Goal: Task Accomplishment & Management: Complete application form

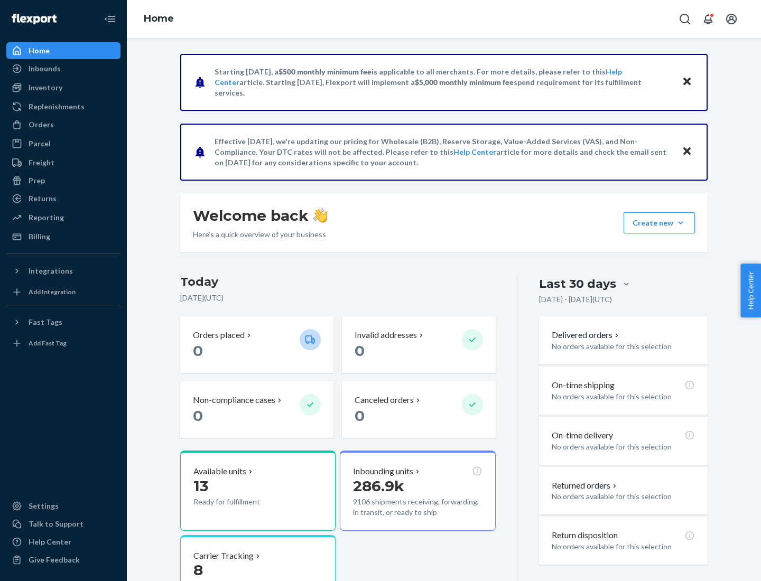
click at [681, 223] on button "Create new Create new inbound Create new order Create new product" at bounding box center [659, 222] width 71 height 21
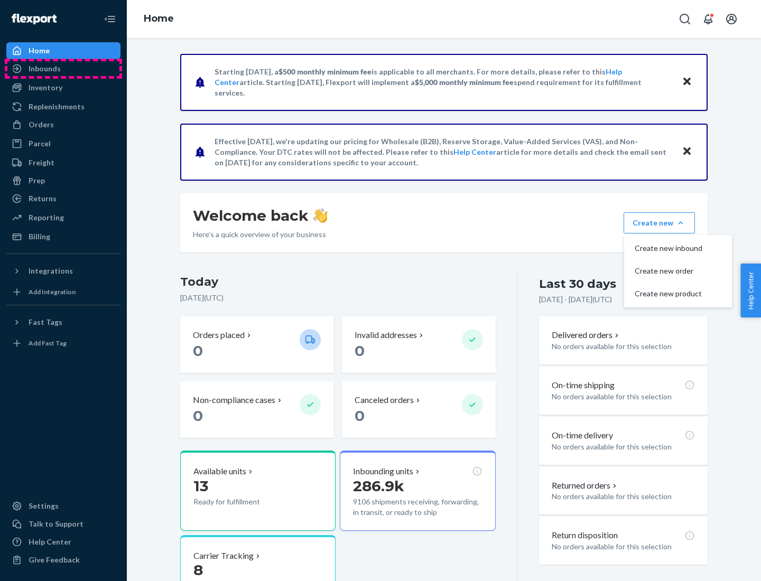
click at [63, 69] on div "Inbounds" at bounding box center [63, 68] width 112 height 15
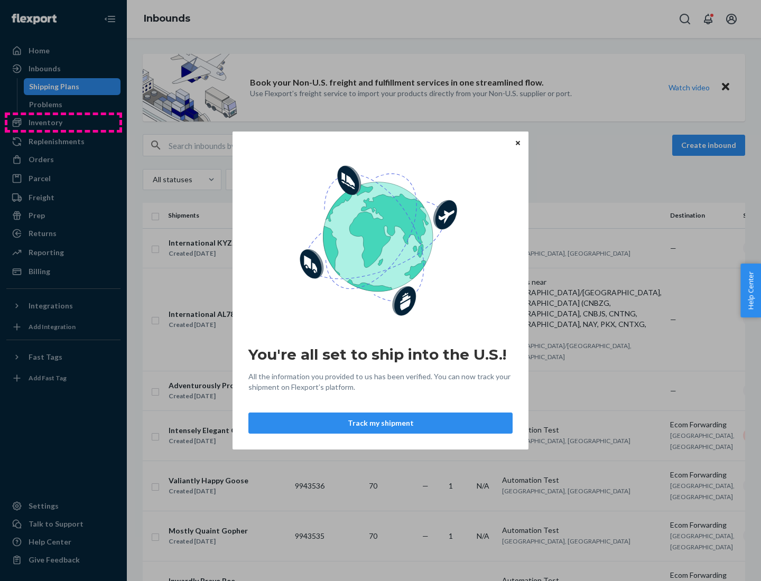
click at [63, 123] on div "You're all set to ship into the U.S.! All the information you provided to us ha…" at bounding box center [380, 290] width 761 height 581
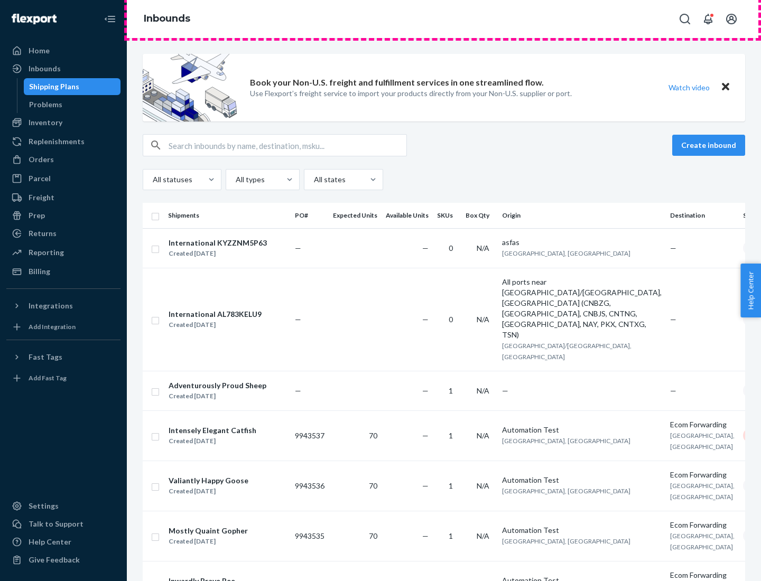
click at [444, 19] on div "Inbounds" at bounding box center [444, 19] width 634 height 38
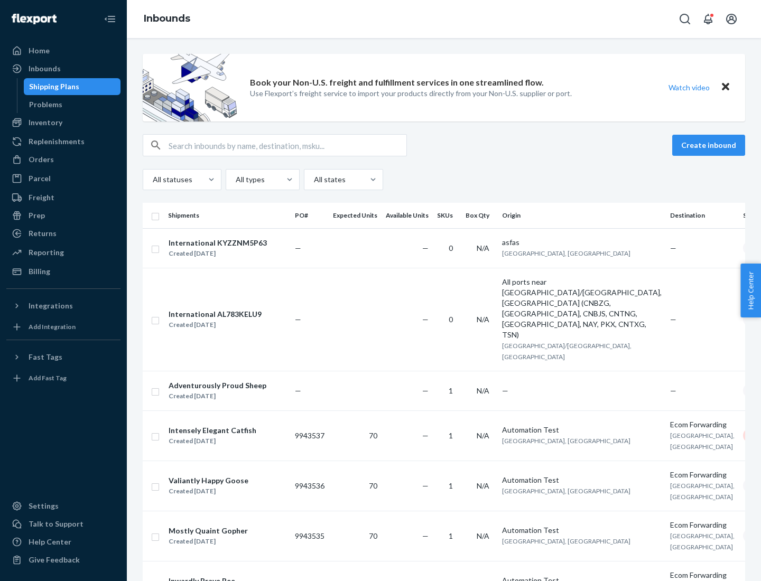
click at [444, 19] on div "Inbounds" at bounding box center [444, 19] width 634 height 38
click at [444, 180] on div "All statuses All types All states" at bounding box center [444, 179] width 603 height 21
click at [52, 87] on div "Shipping Plans" at bounding box center [54, 86] width 50 height 11
click at [710, 145] on button "Create inbound" at bounding box center [708, 145] width 73 height 21
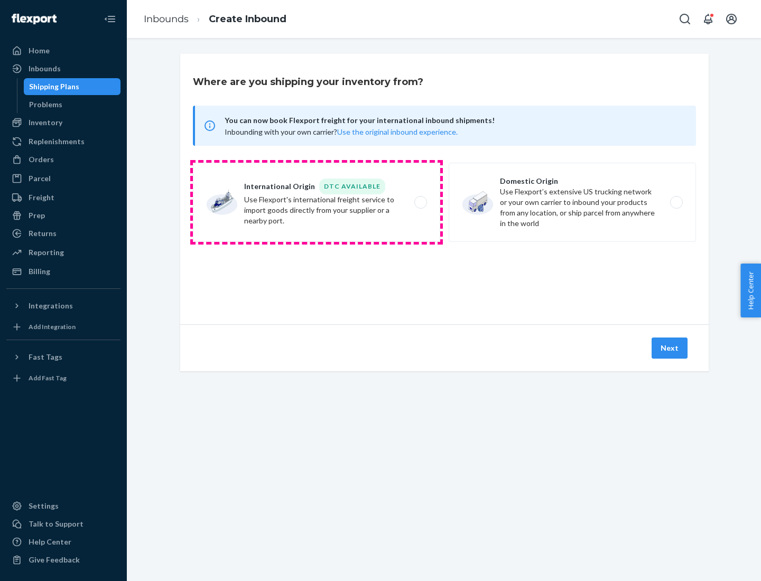
click at [317, 202] on label "International Origin DTC Available Use Flexport's international freight service…" at bounding box center [316, 202] width 247 height 79
click at [420, 202] on input "International Origin DTC Available Use Flexport's international freight service…" at bounding box center [423, 202] width 7 height 7
radio input "true"
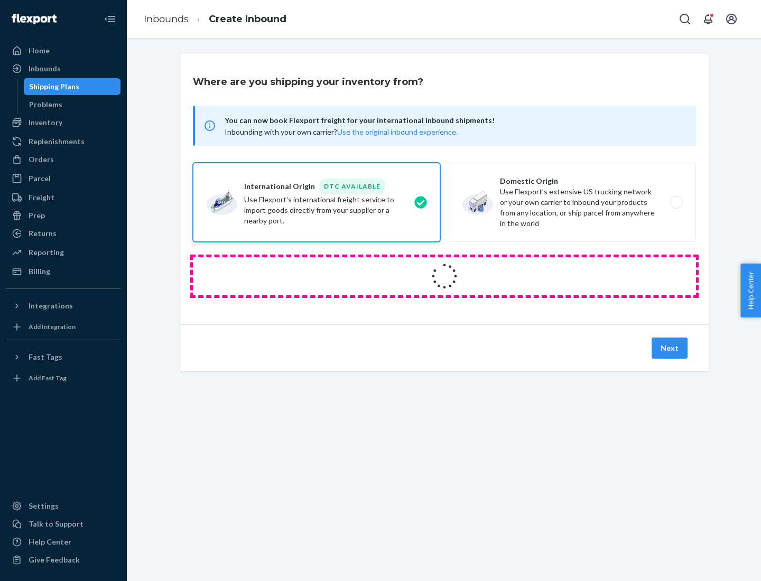
click at [445, 276] on icon at bounding box center [445, 277] width 30 height 30
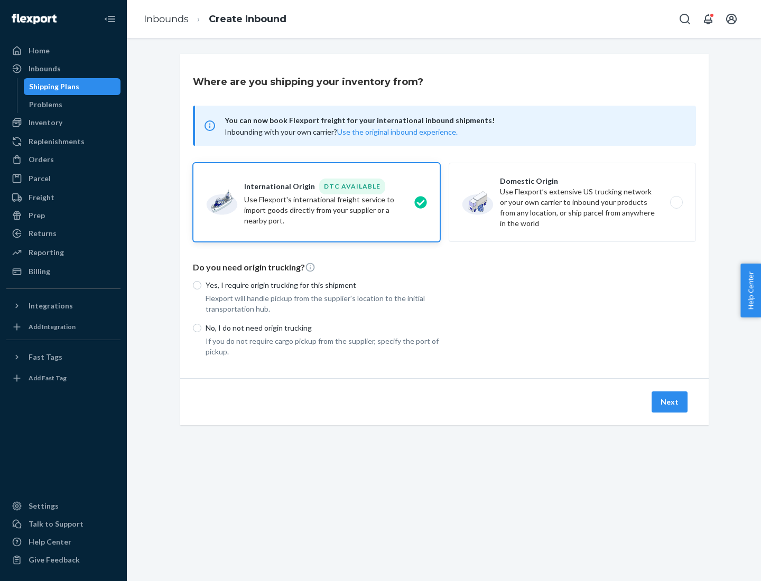
click at [323, 285] on p "Yes, I require origin trucking for this shipment" at bounding box center [323, 285] width 235 height 11
click at [201, 285] on input "Yes, I require origin trucking for this shipment" at bounding box center [197, 285] width 8 height 8
radio input "true"
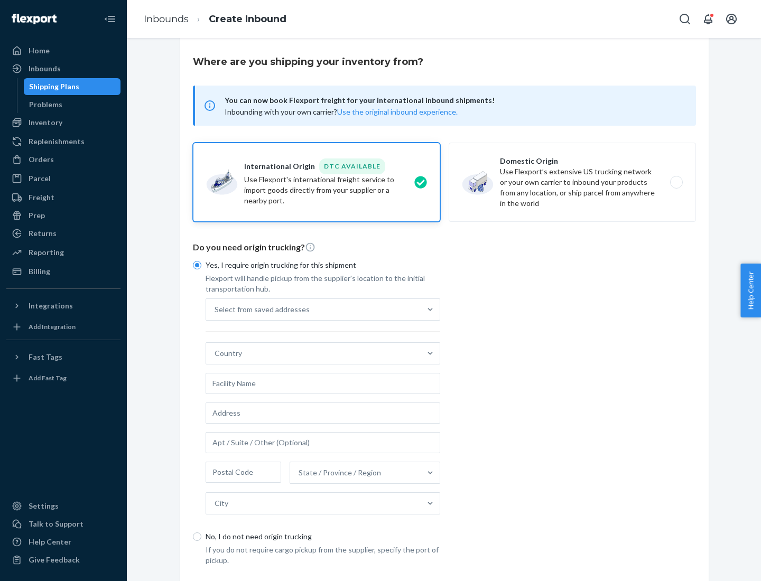
click at [313, 309] on div "Select from saved addresses" at bounding box center [313, 309] width 215 height 21
click at [216, 309] on input "Select from saved addresses" at bounding box center [215, 309] width 1 height 11
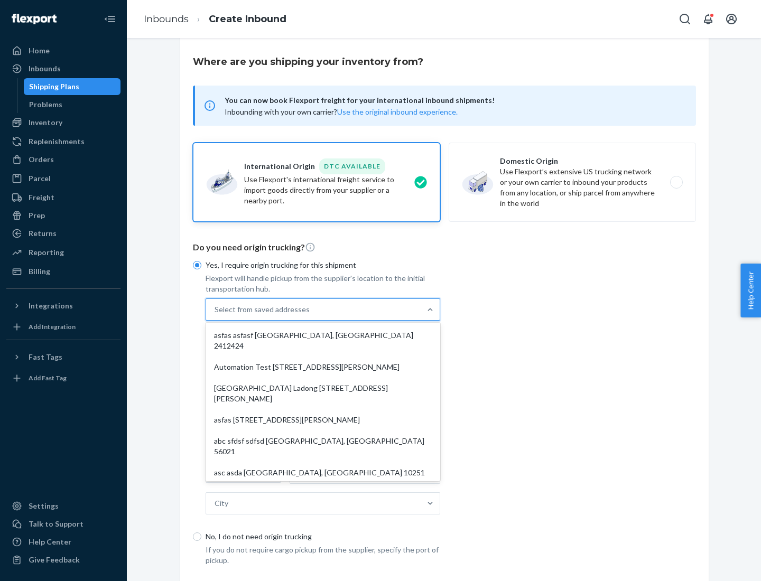
scroll to position [46, 0]
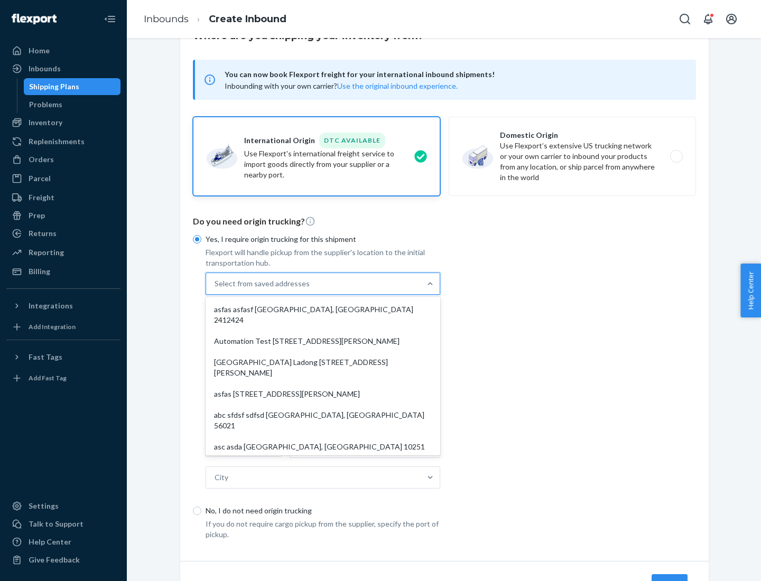
click at [323, 309] on div "asfas asfasf [GEOGRAPHIC_DATA], [GEOGRAPHIC_DATA] 2412424" at bounding box center [323, 315] width 230 height 32
click at [216, 289] on input "option asfas asfasf [GEOGRAPHIC_DATA], [GEOGRAPHIC_DATA] 2412424 focused, 1 of …" at bounding box center [215, 284] width 1 height 11
type input "asfas"
type input "asfasf"
type input "2412424"
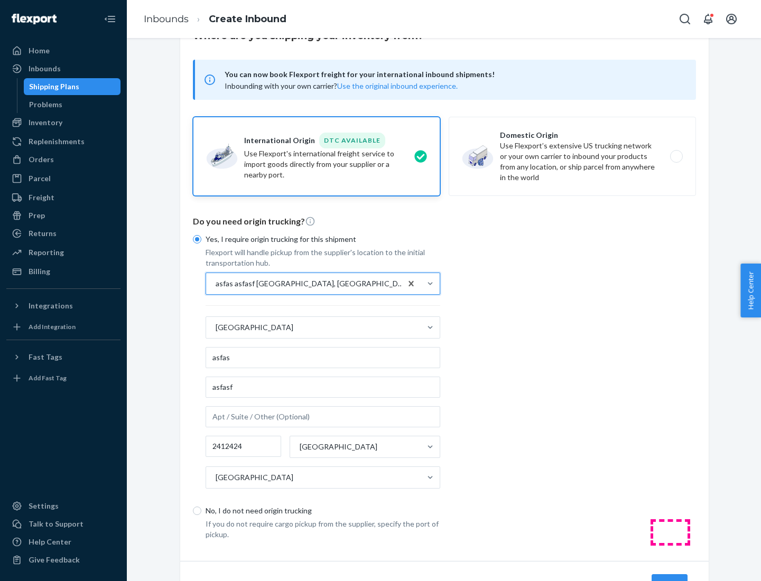
scroll to position [98, 0]
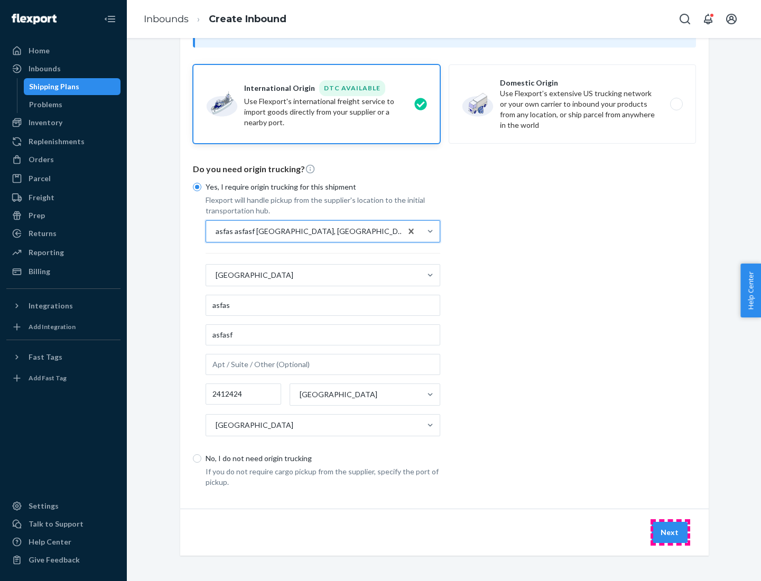
click at [670, 532] on button "Next" at bounding box center [670, 532] width 36 height 21
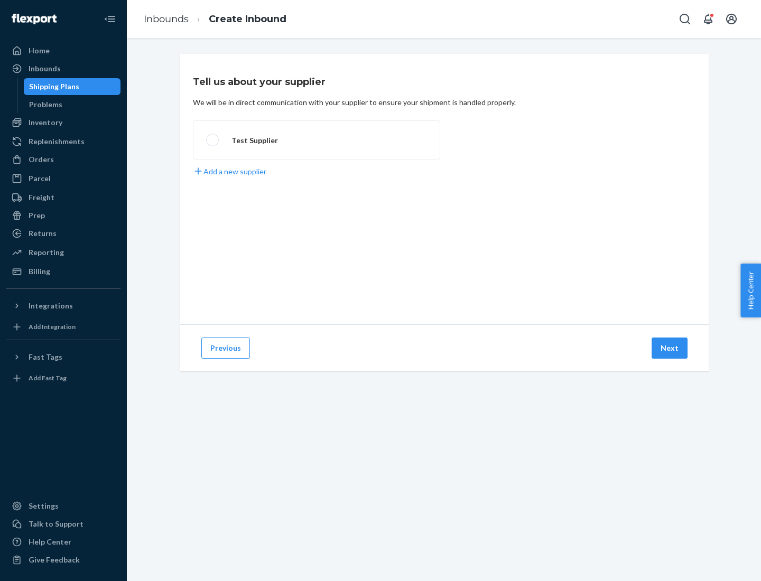
click at [317, 140] on label "Test Supplier" at bounding box center [316, 140] width 247 height 39
click at [213, 140] on input "Test Supplier" at bounding box center [209, 140] width 7 height 7
radio input "true"
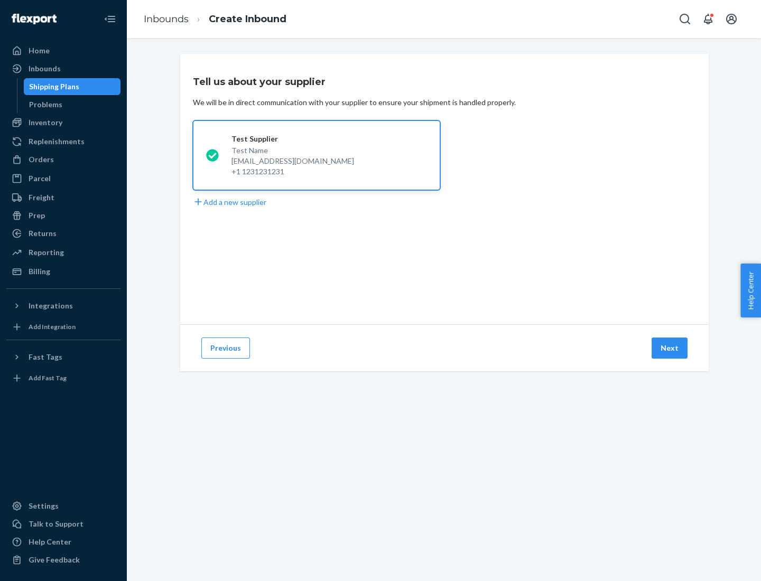
click at [670, 348] on button "Next" at bounding box center [670, 348] width 36 height 21
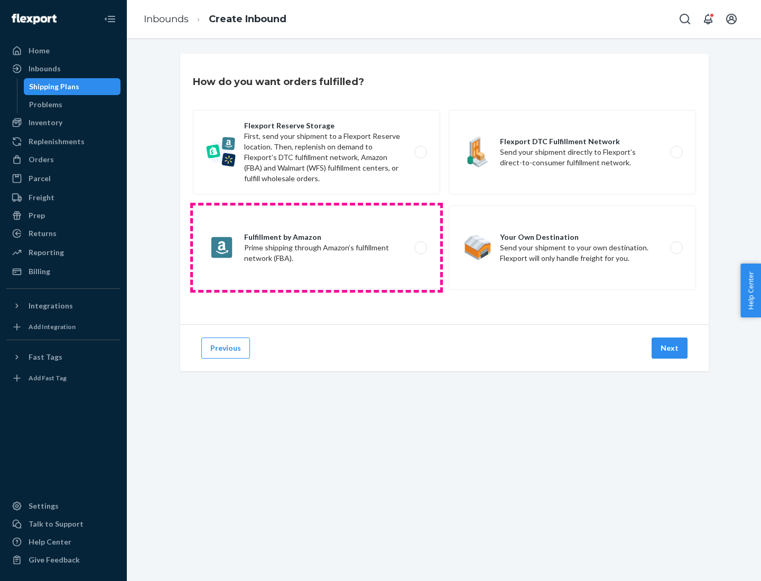
click at [317, 248] on label "Fulfillment by Amazon Prime shipping through Amazon’s fulfillment network (FBA)." at bounding box center [316, 248] width 247 height 85
click at [420, 248] on input "Fulfillment by Amazon Prime shipping through Amazon’s fulfillment network (FBA)." at bounding box center [423, 248] width 7 height 7
radio input "true"
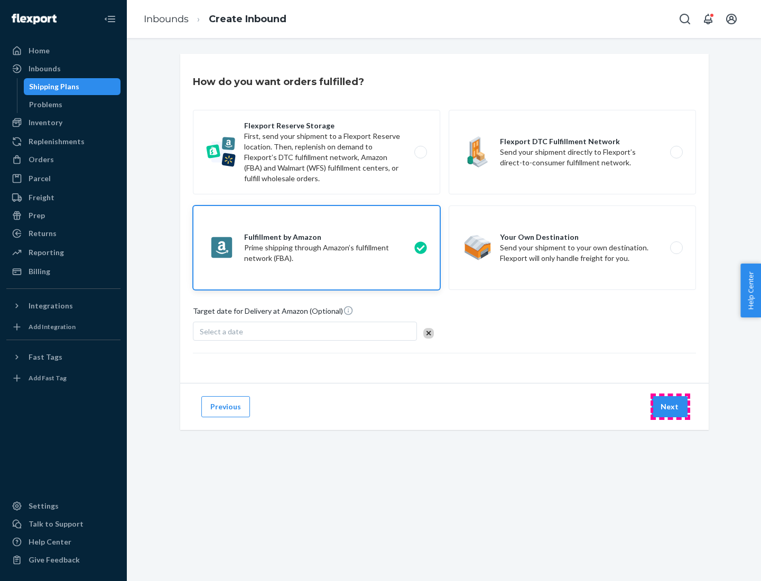
click at [670, 407] on button "Next" at bounding box center [670, 406] width 36 height 21
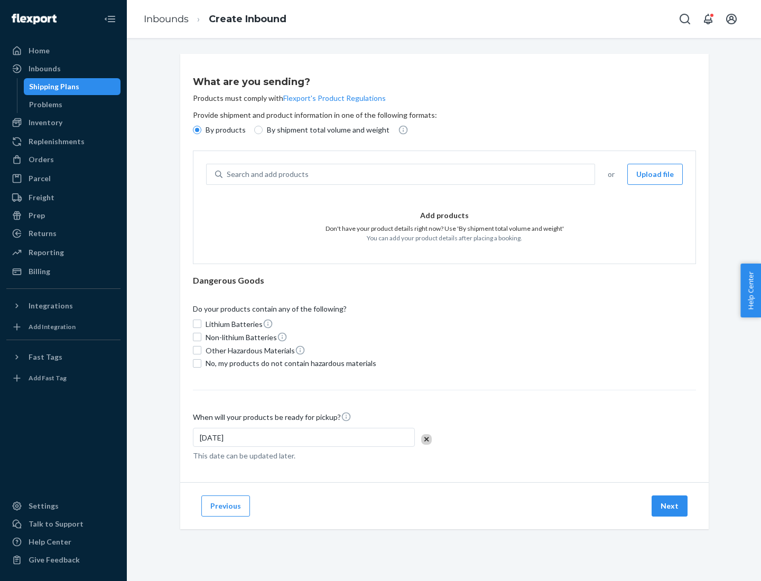
click at [325, 130] on p "By shipment total volume and weight" at bounding box center [328, 130] width 123 height 11
click at [263, 130] on input "By shipment total volume and weight" at bounding box center [258, 130] width 8 height 8
radio input "true"
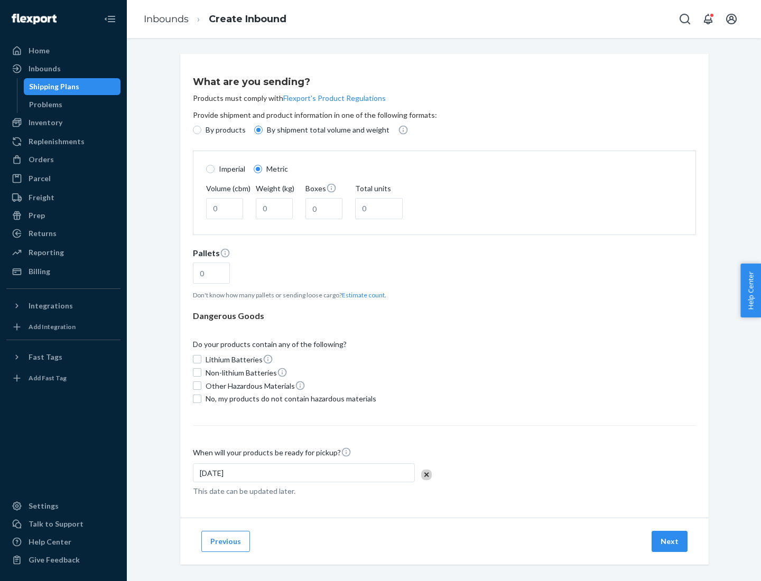
click at [225, 130] on p "By products" at bounding box center [226, 130] width 40 height 11
click at [201, 130] on input "By products" at bounding box center [197, 130] width 8 height 8
radio input "true"
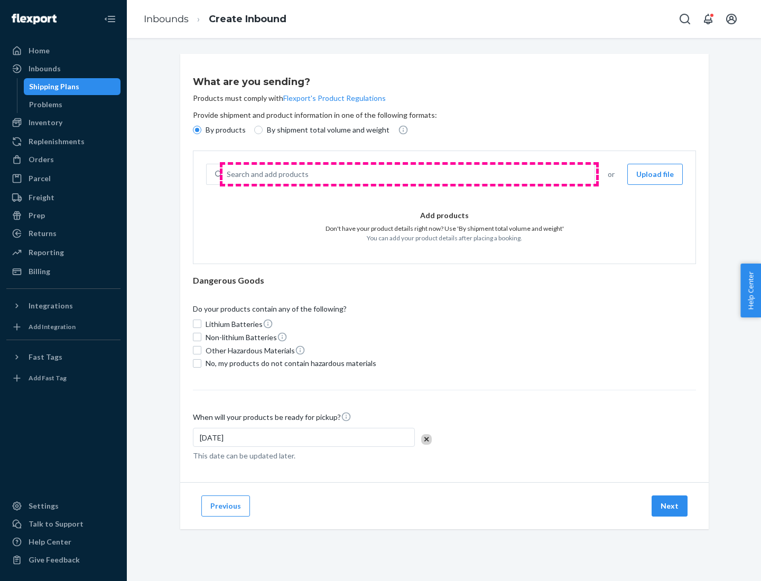
click at [409, 174] on div "Search and add products" at bounding box center [409, 174] width 372 height 19
click at [228, 174] on input "Search and add products" at bounding box center [227, 174] width 1 height 11
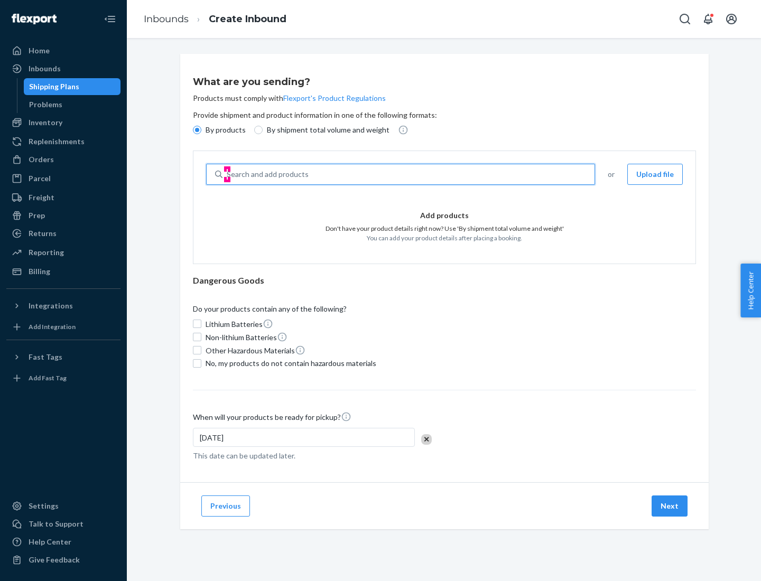
type input "test"
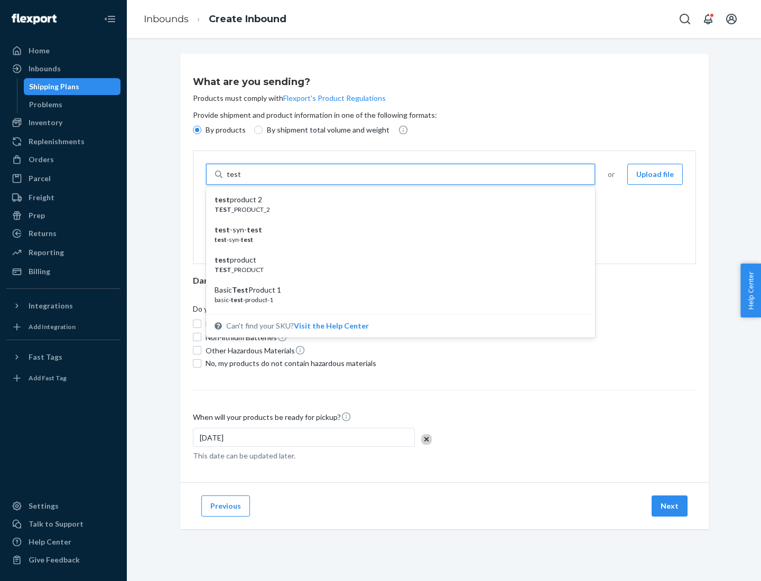
click at [397, 200] on div "test product 2" at bounding box center [397, 200] width 364 height 11
click at [241, 180] on input "test" at bounding box center [234, 174] width 14 height 11
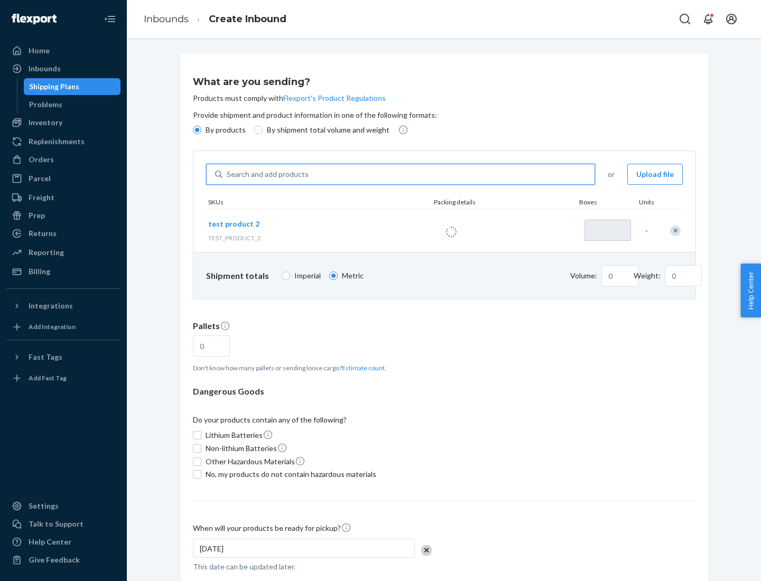
type input "1"
type input "0.02"
type input "22.23"
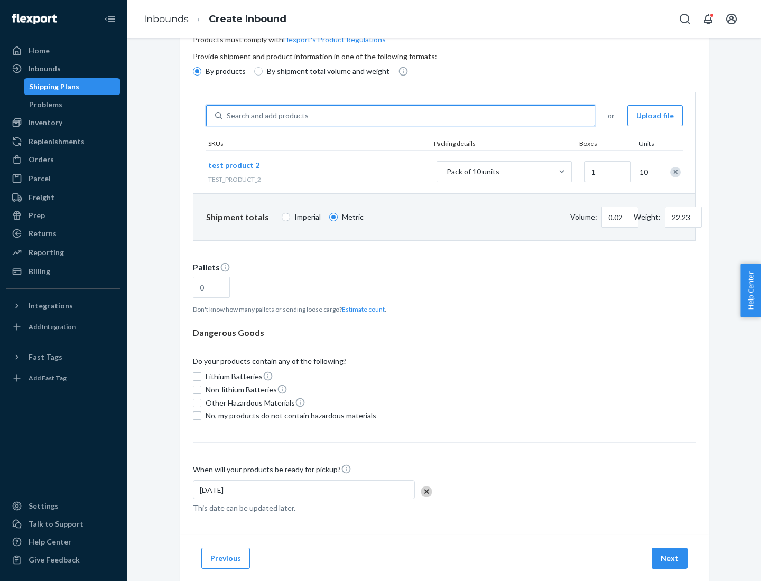
click at [361, 309] on button "Estimate count" at bounding box center [363, 309] width 43 height 9
type input "1"
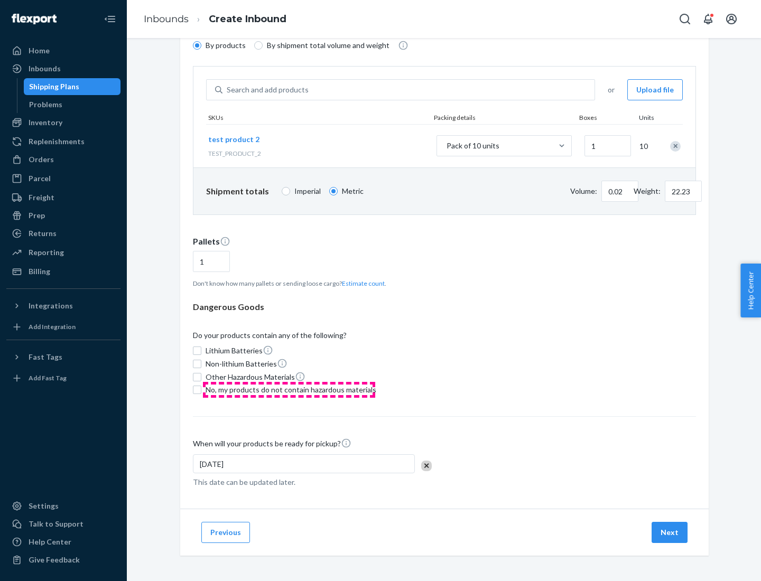
click at [289, 390] on span "No, my products do not contain hazardous materials" at bounding box center [291, 390] width 171 height 11
click at [201, 390] on input "No, my products do not contain hazardous materials" at bounding box center [197, 390] width 8 height 8
checkbox input "true"
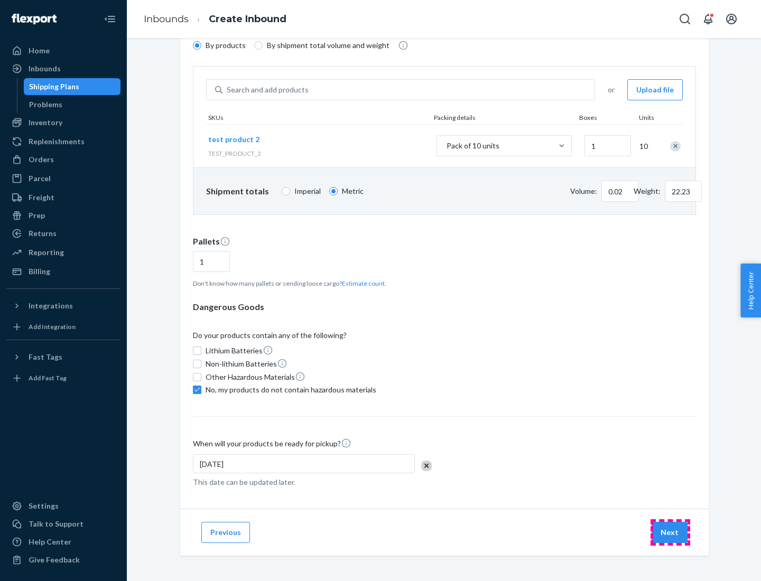
click at [670, 533] on button "Next" at bounding box center [670, 532] width 36 height 21
